Goal: Contribute content

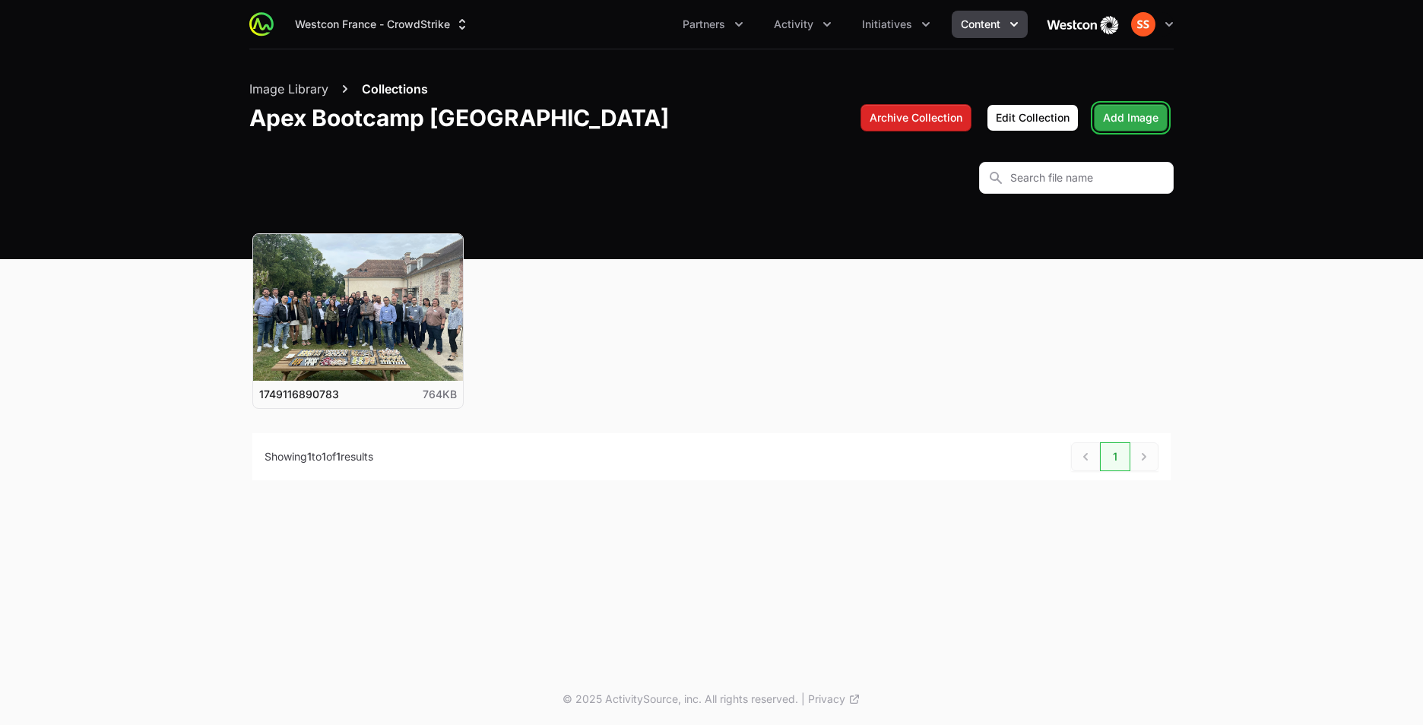
click at [1138, 126] on span "Add Image" at bounding box center [1131, 118] width 56 height 18
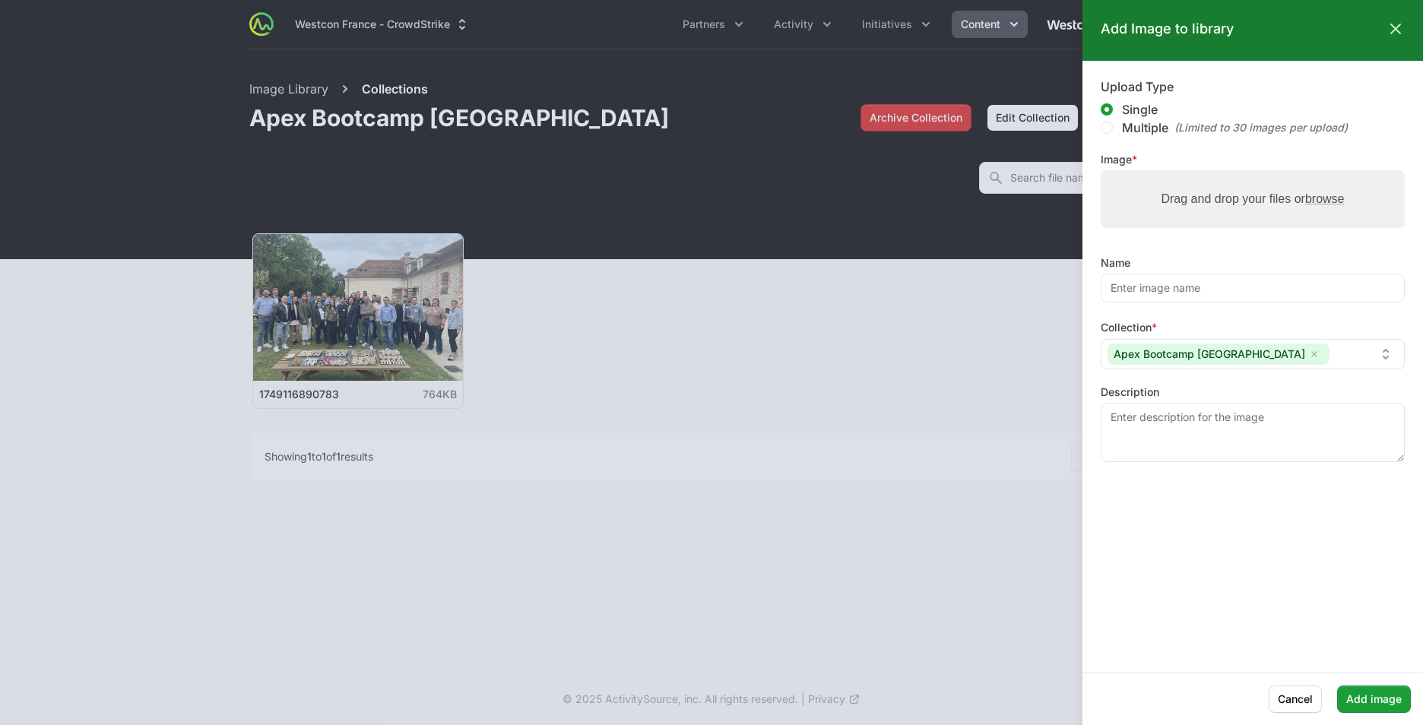
click at [1173, 200] on label "Drag and drop your files or browse" at bounding box center [1252, 199] width 195 height 30
click at [1173, 175] on input "Drag and drop your files or browse" at bounding box center [1253, 172] width 304 height 5
type input "C:\fakepath\d16a97cc-5600-4759-88e7-1b067a5c3114.JPG"
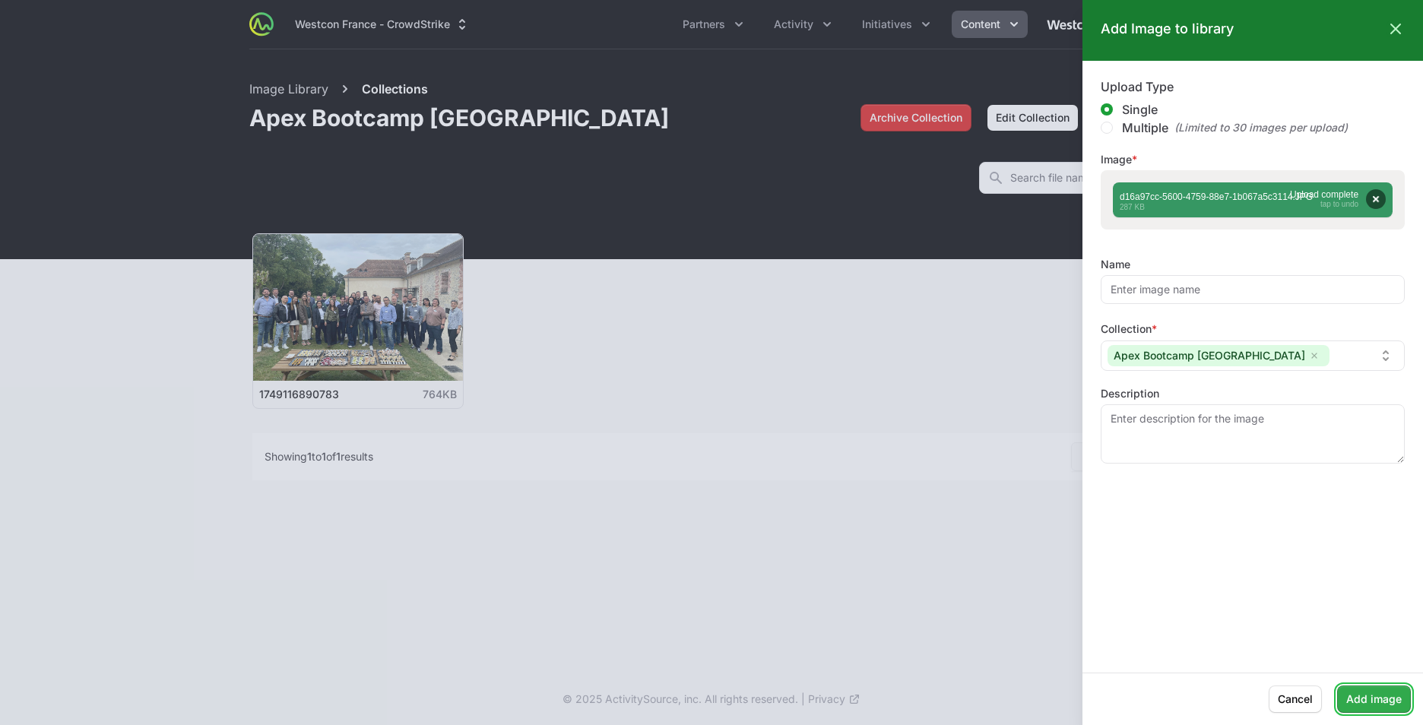
click at [1395, 691] on span "Add image" at bounding box center [1375, 699] width 56 height 18
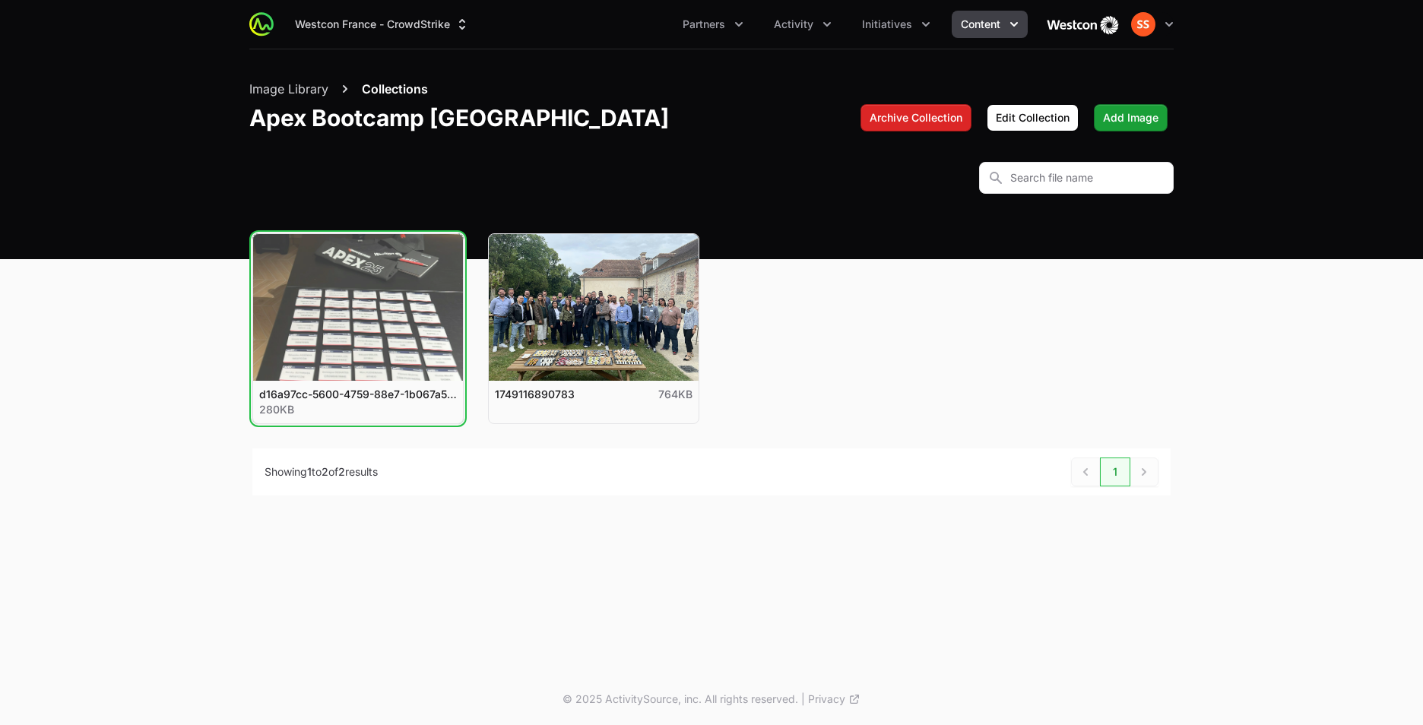
click at [376, 304] on button "View details for d16a97cc-5600-4759-88e7-1b067a5c3114" at bounding box center [358, 307] width 210 height 147
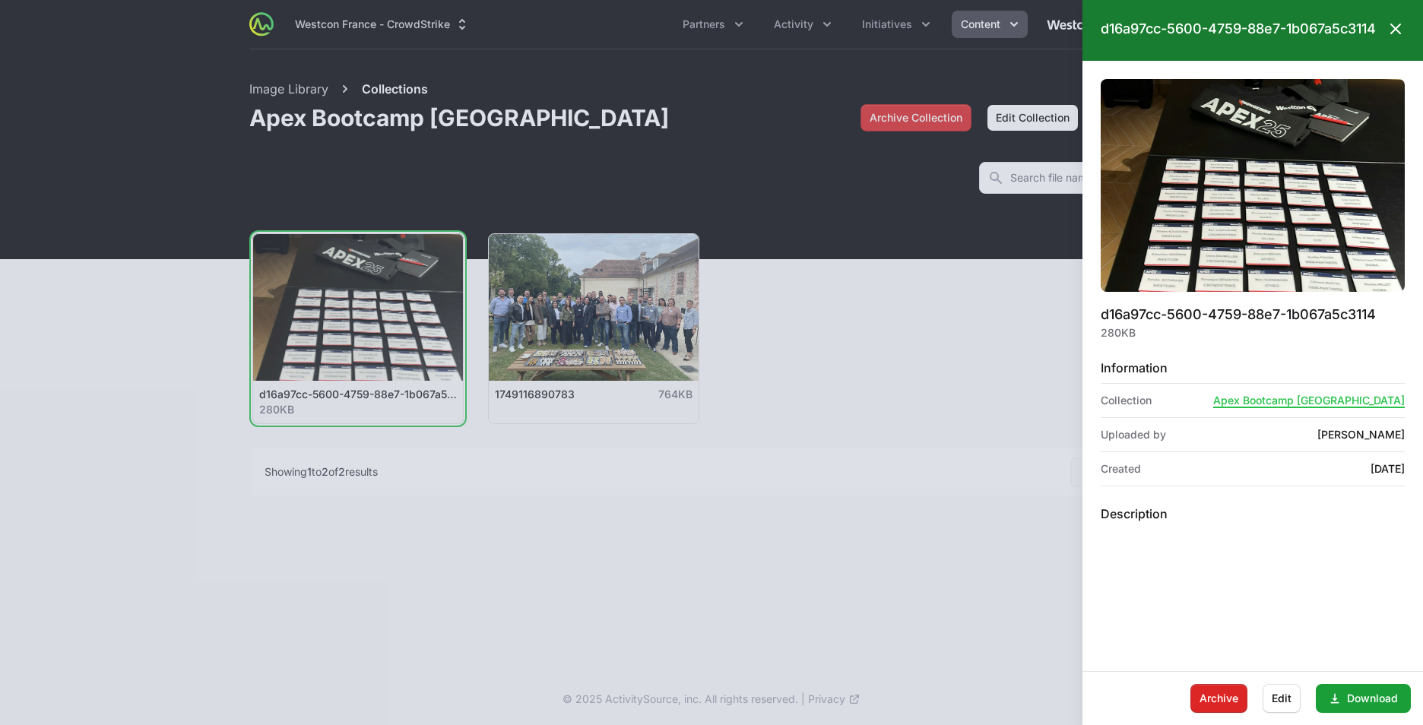
click at [1399, 38] on icon at bounding box center [1396, 29] width 18 height 18
click at [623, 298] on div at bounding box center [711, 362] width 1423 height 725
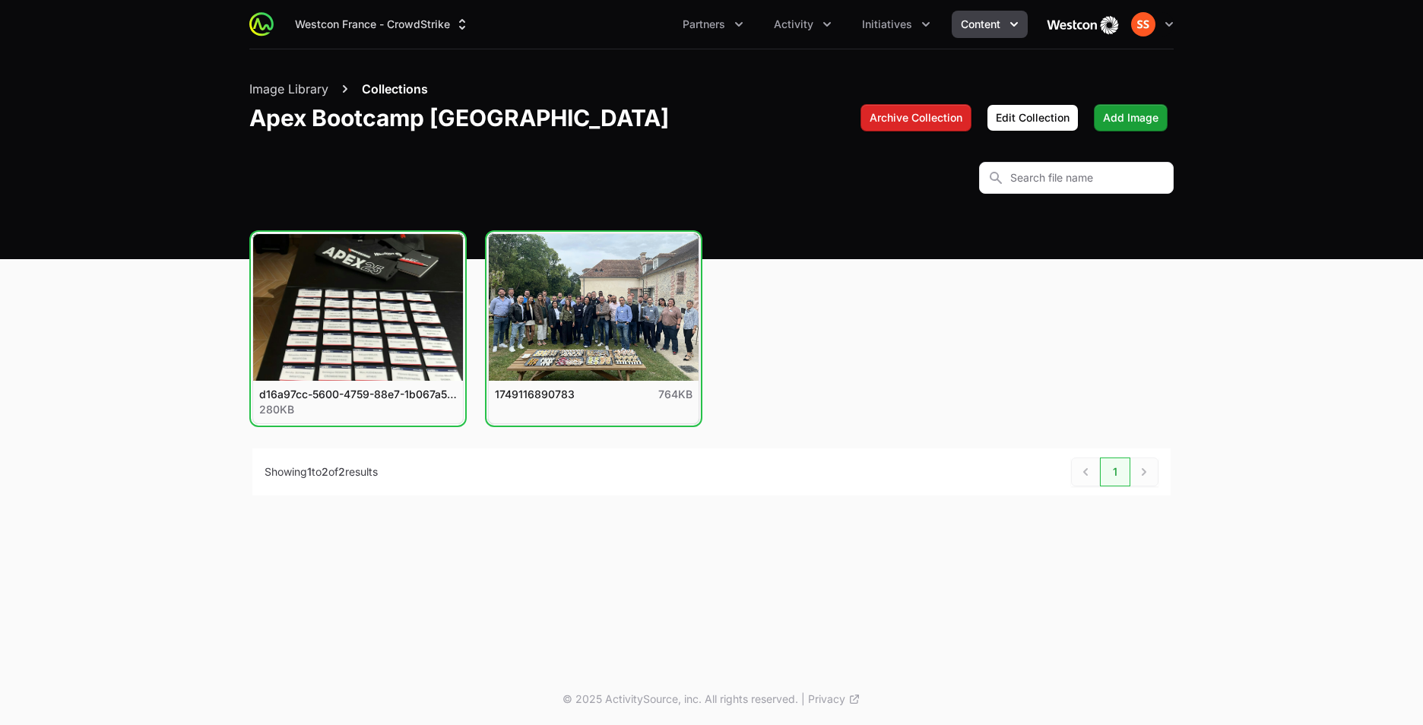
click at [623, 298] on button "View details for 1749116890783" at bounding box center [594, 307] width 210 height 147
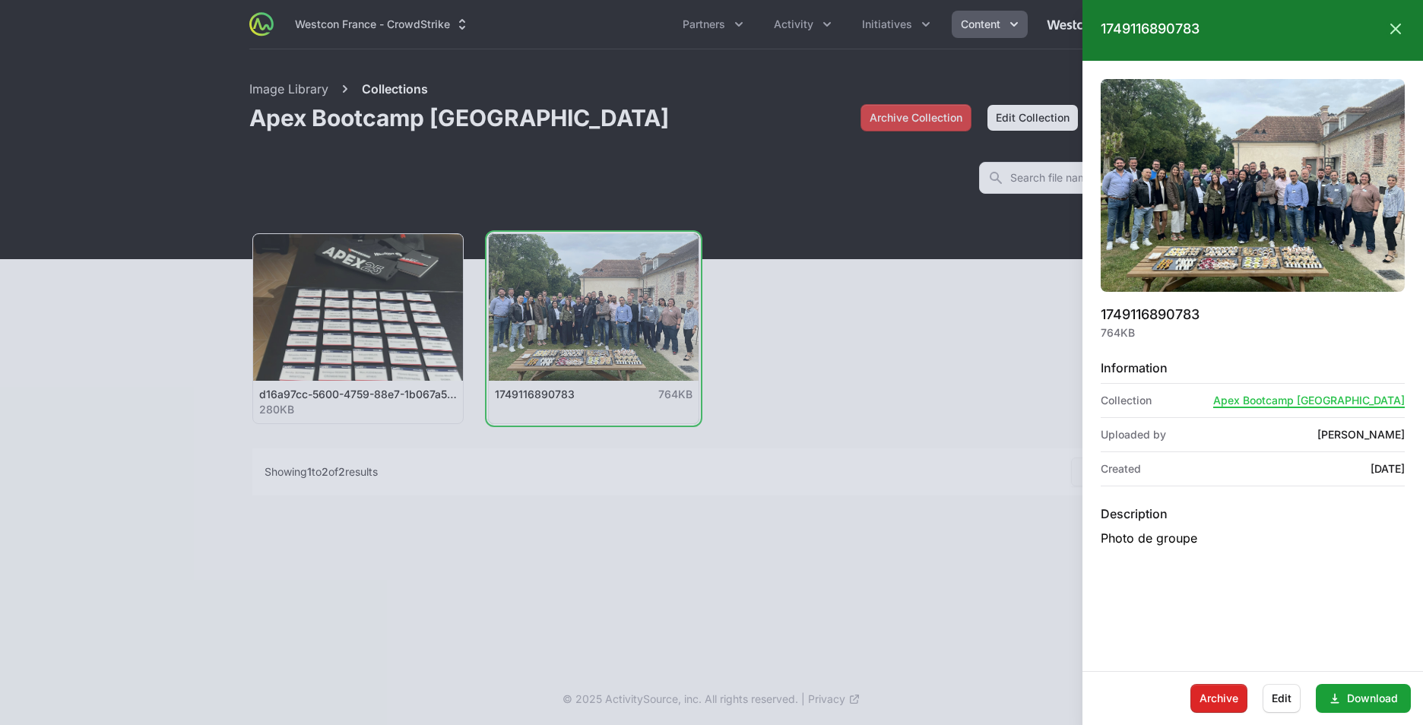
click at [1381, 30] on div "1749116890783 Close panel" at bounding box center [1253, 28] width 304 height 21
click at [1382, 21] on div "1749116890783 Close panel" at bounding box center [1253, 28] width 304 height 21
click at [1388, 25] on icon at bounding box center [1396, 29] width 18 height 18
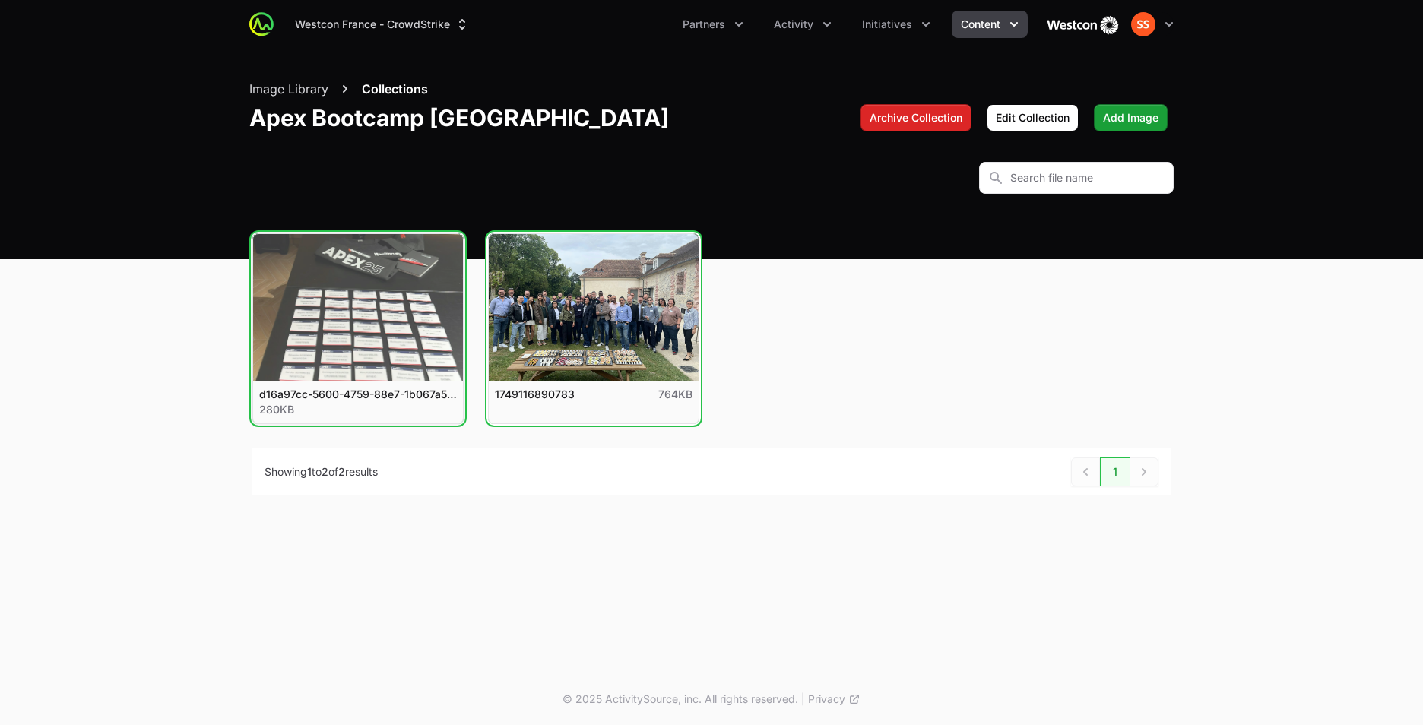
click at [378, 358] on button "View details for d16a97cc-5600-4759-88e7-1b067a5c3114" at bounding box center [358, 307] width 210 height 147
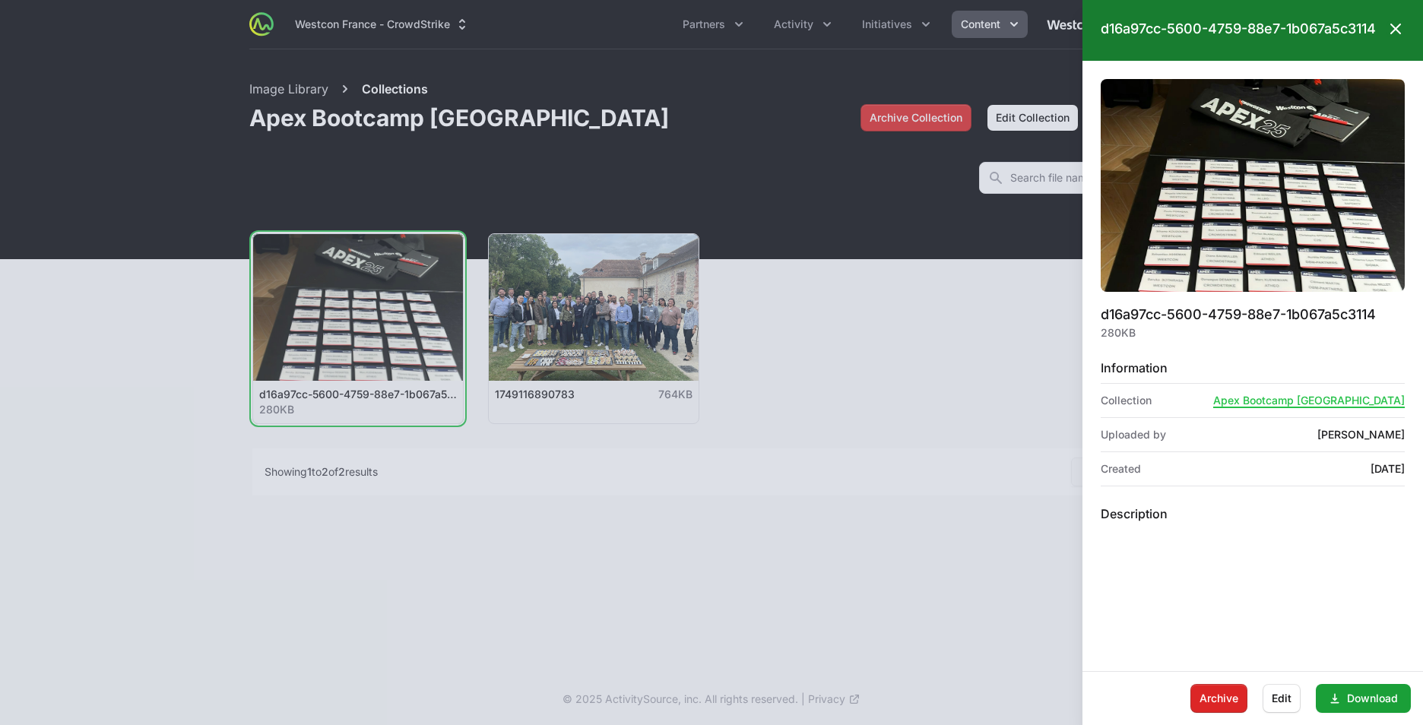
click at [1393, 31] on icon at bounding box center [1396, 29] width 18 height 18
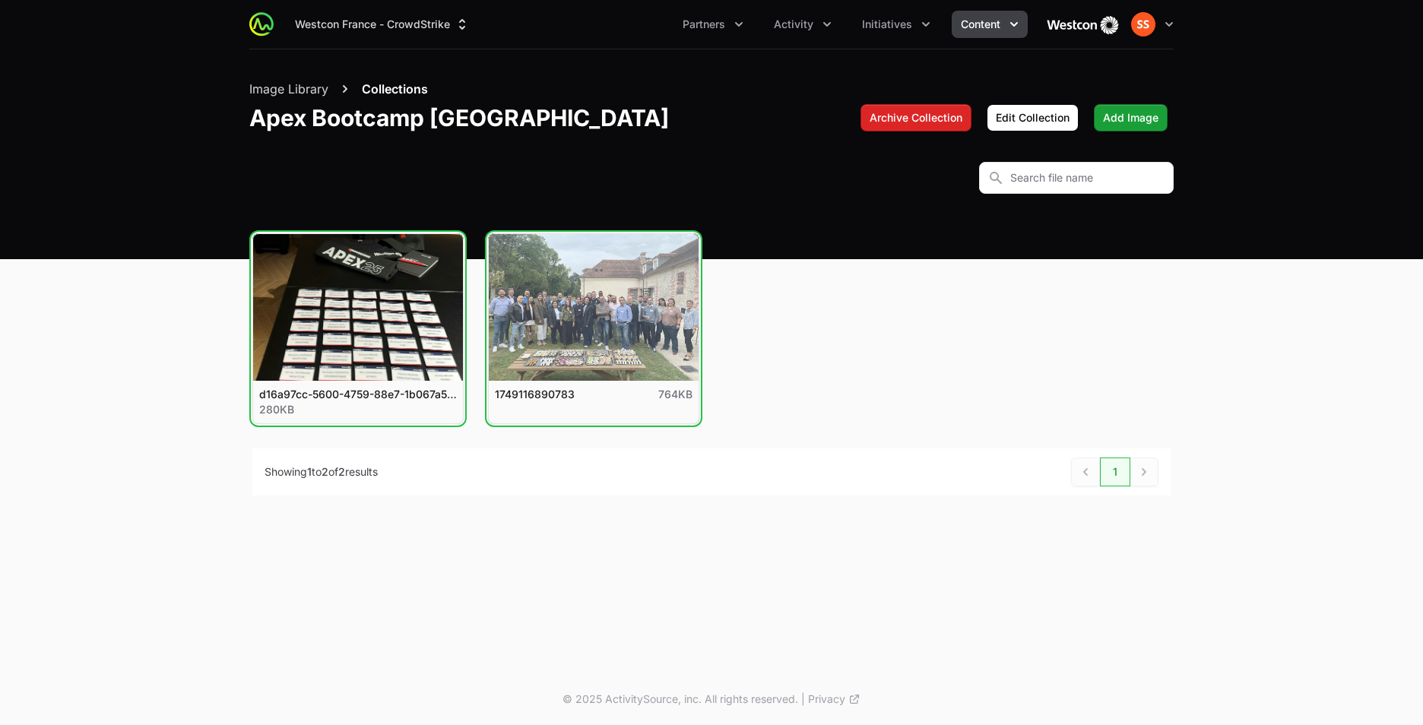
click at [622, 293] on button "View details for 1749116890783" at bounding box center [594, 307] width 210 height 147
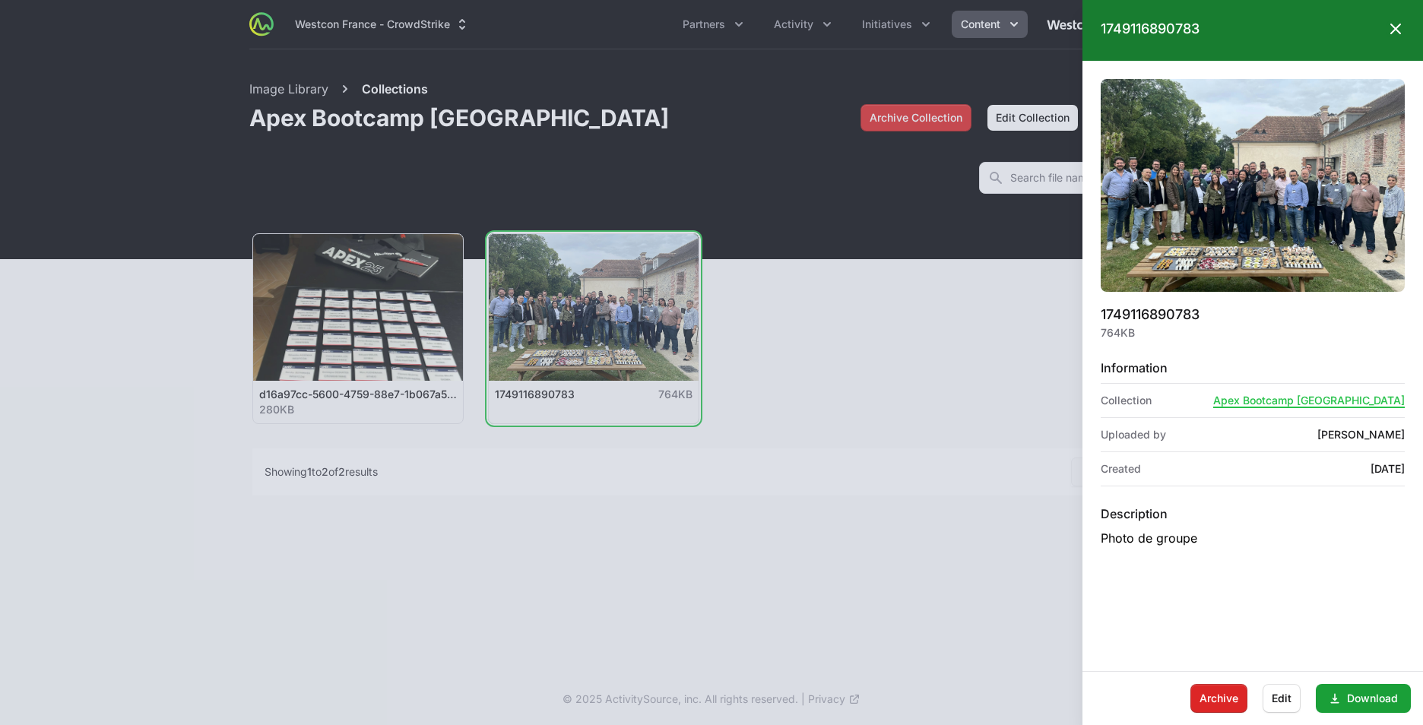
click at [1399, 30] on icon at bounding box center [1396, 29] width 18 height 18
